Goal: Navigation & Orientation: Find specific page/section

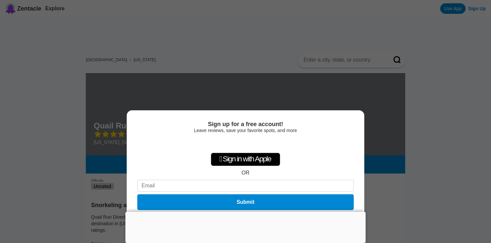
click at [247, 212] on div at bounding box center [245, 212] width 240 height 0
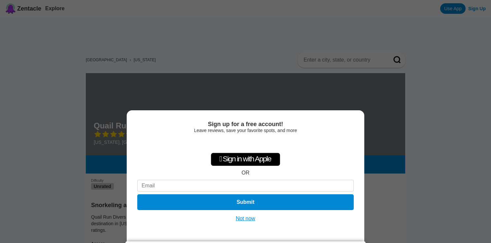
click at [250, 221] on button "Not now" at bounding box center [245, 219] width 23 height 7
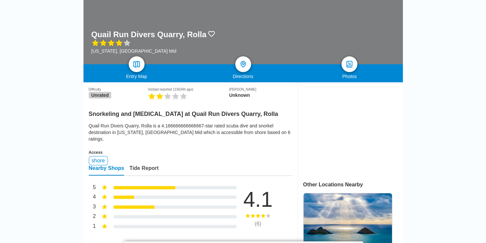
scroll to position [99, 0]
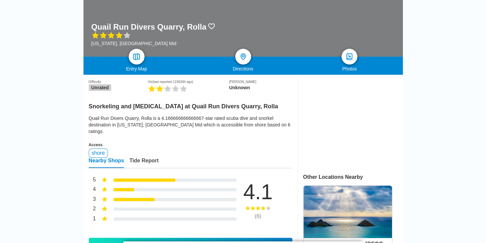
click at [357, 55] on div at bounding box center [242, 15] width 319 height 82
click at [350, 57] on img at bounding box center [350, 57] width 10 height 10
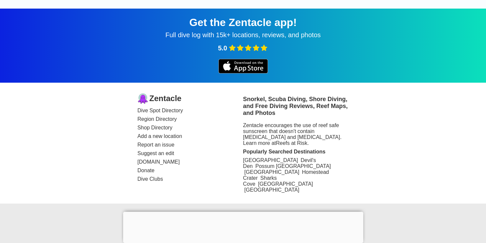
scroll to position [144, 0]
